Goal: Task Accomplishment & Management: Use online tool/utility

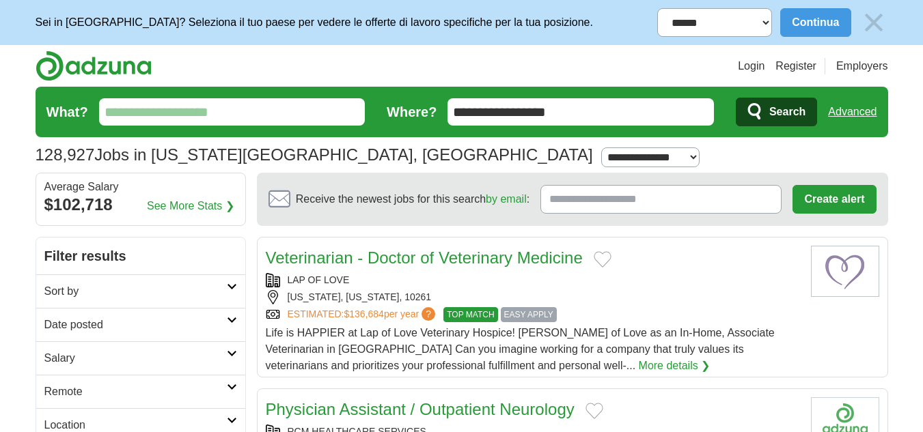
click at [260, 117] on input "What?" at bounding box center [232, 111] width 266 height 27
type input "****"
click at [736, 98] on button "Search" at bounding box center [776, 112] width 81 height 29
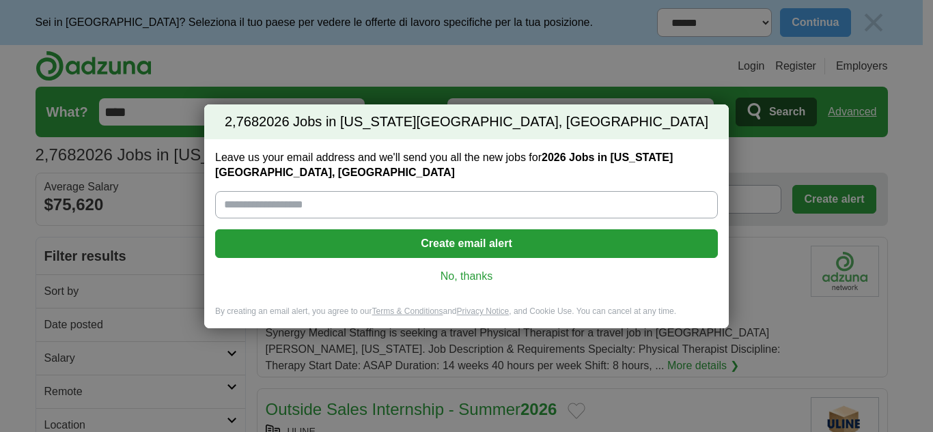
click at [476, 274] on link "No, thanks" at bounding box center [466, 276] width 481 height 15
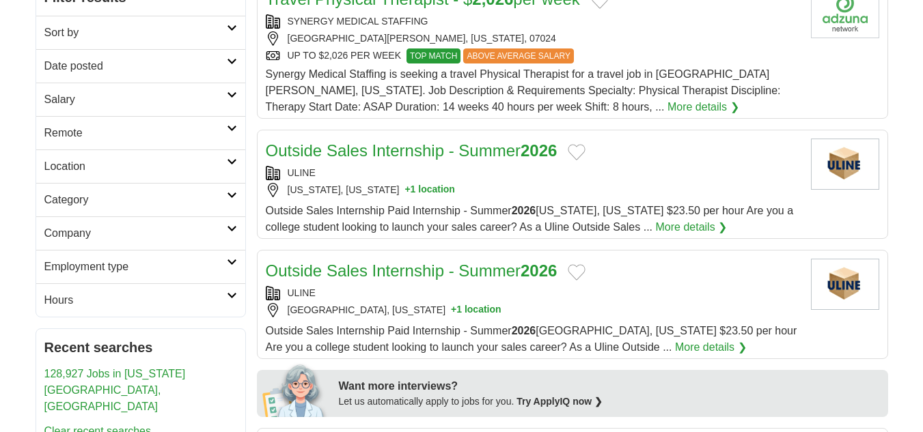
scroll to position [260, 0]
click at [581, 150] on button "Add to favorite jobs" at bounding box center [577, 151] width 18 height 16
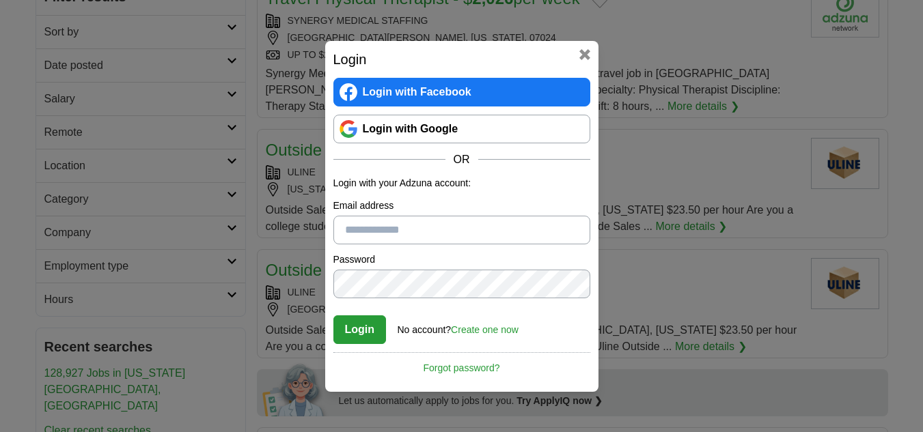
click at [582, 50] on button at bounding box center [584, 54] width 11 height 11
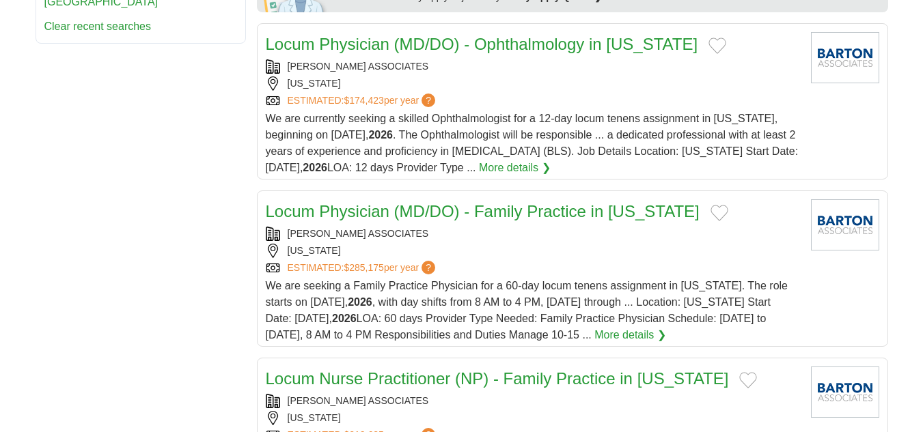
scroll to position [0, 0]
